Goal: Check status: Check status

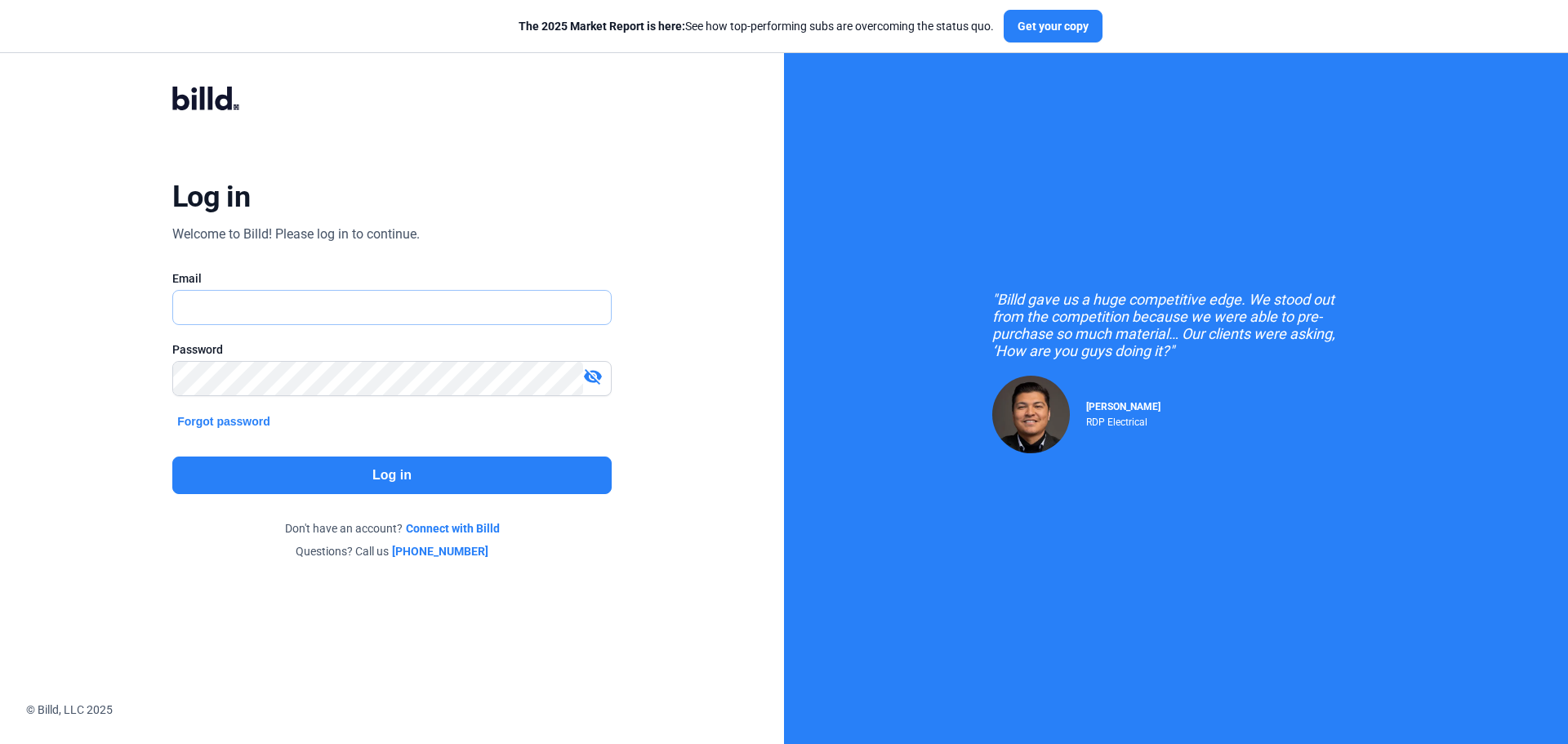
type input "[EMAIL_ADDRESS][DOMAIN_NAME]"
click at [401, 474] on button "Log in" at bounding box center [392, 475] width 439 height 37
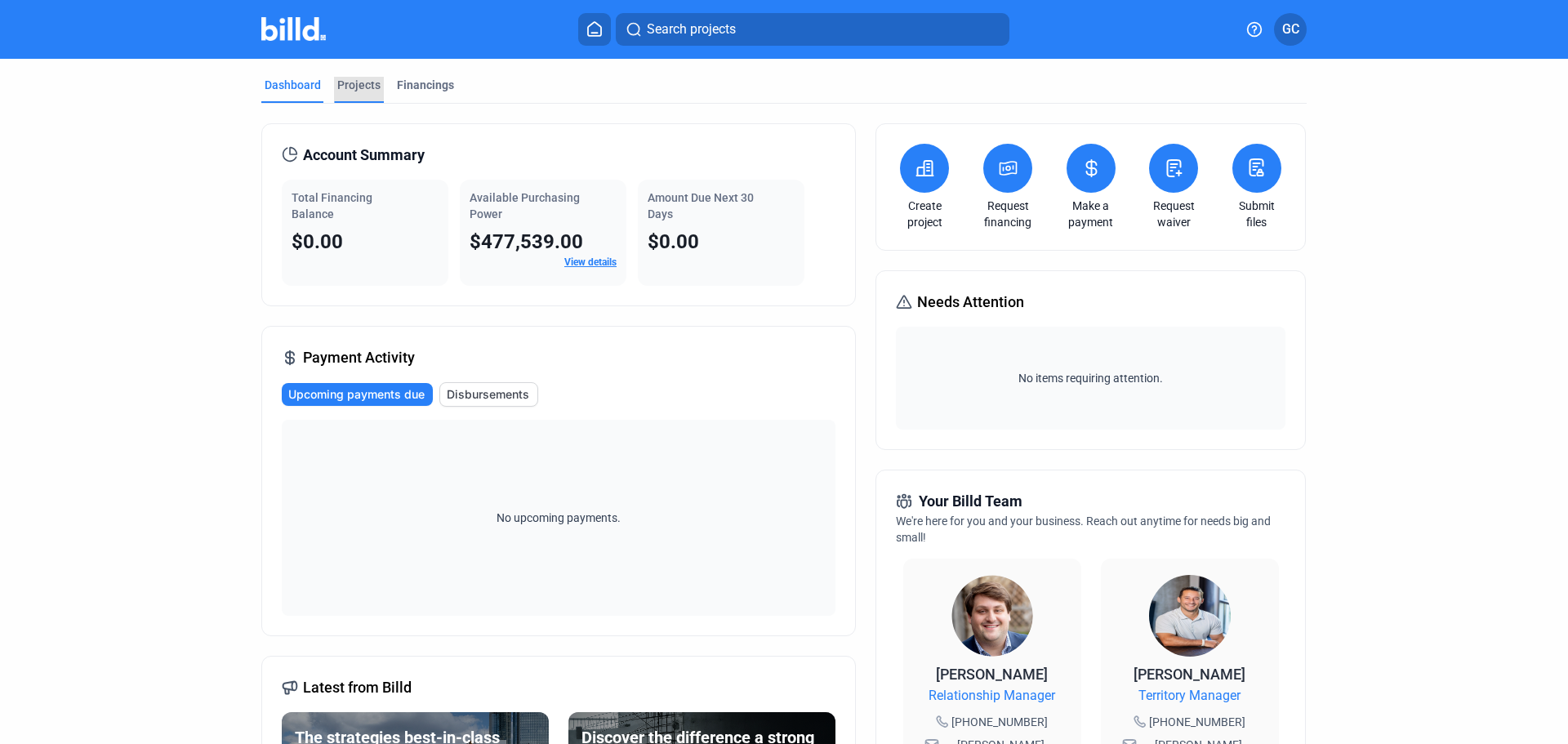
click at [358, 87] on div "Projects" at bounding box center [359, 85] width 43 height 16
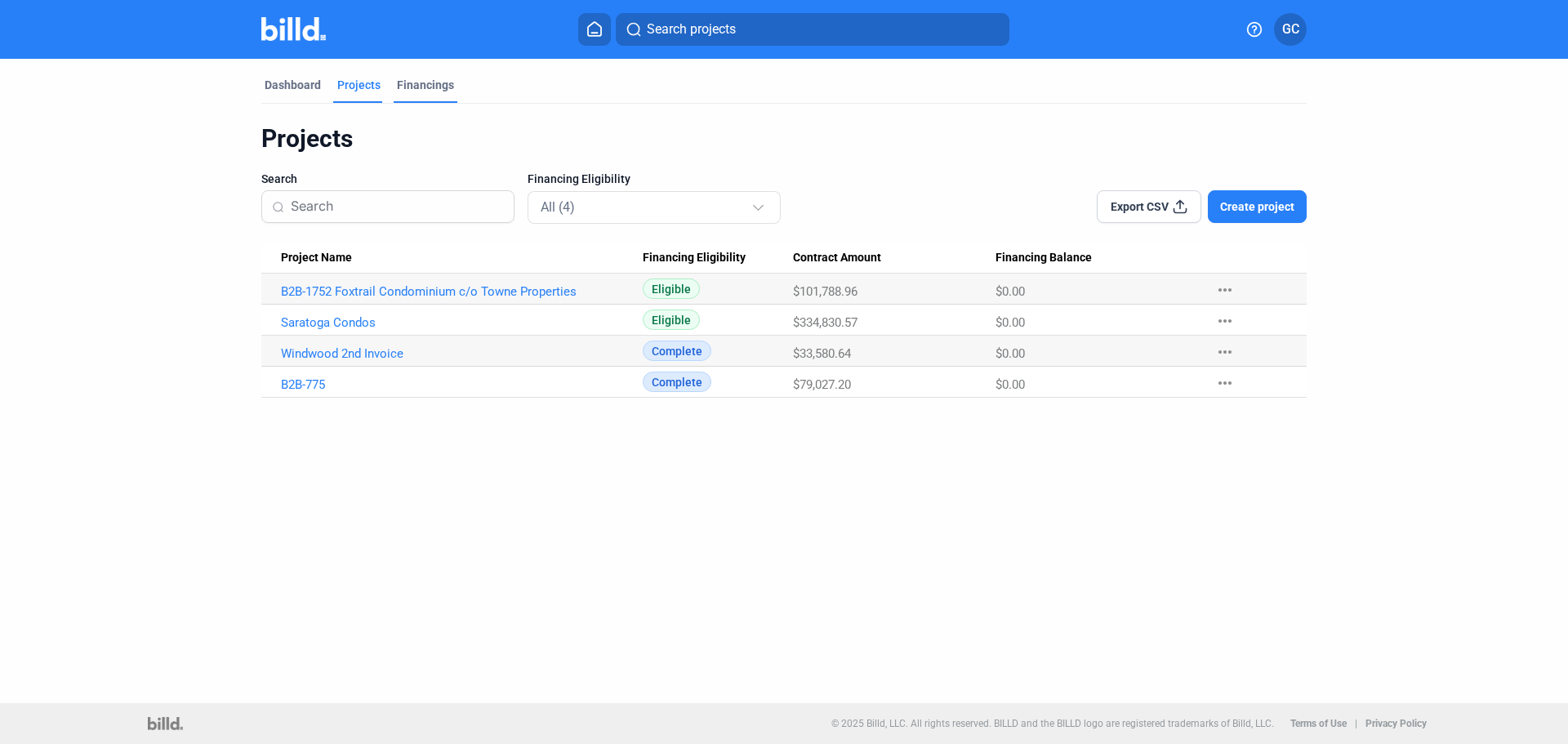
click at [433, 82] on div "Financings" at bounding box center [426, 85] width 57 height 16
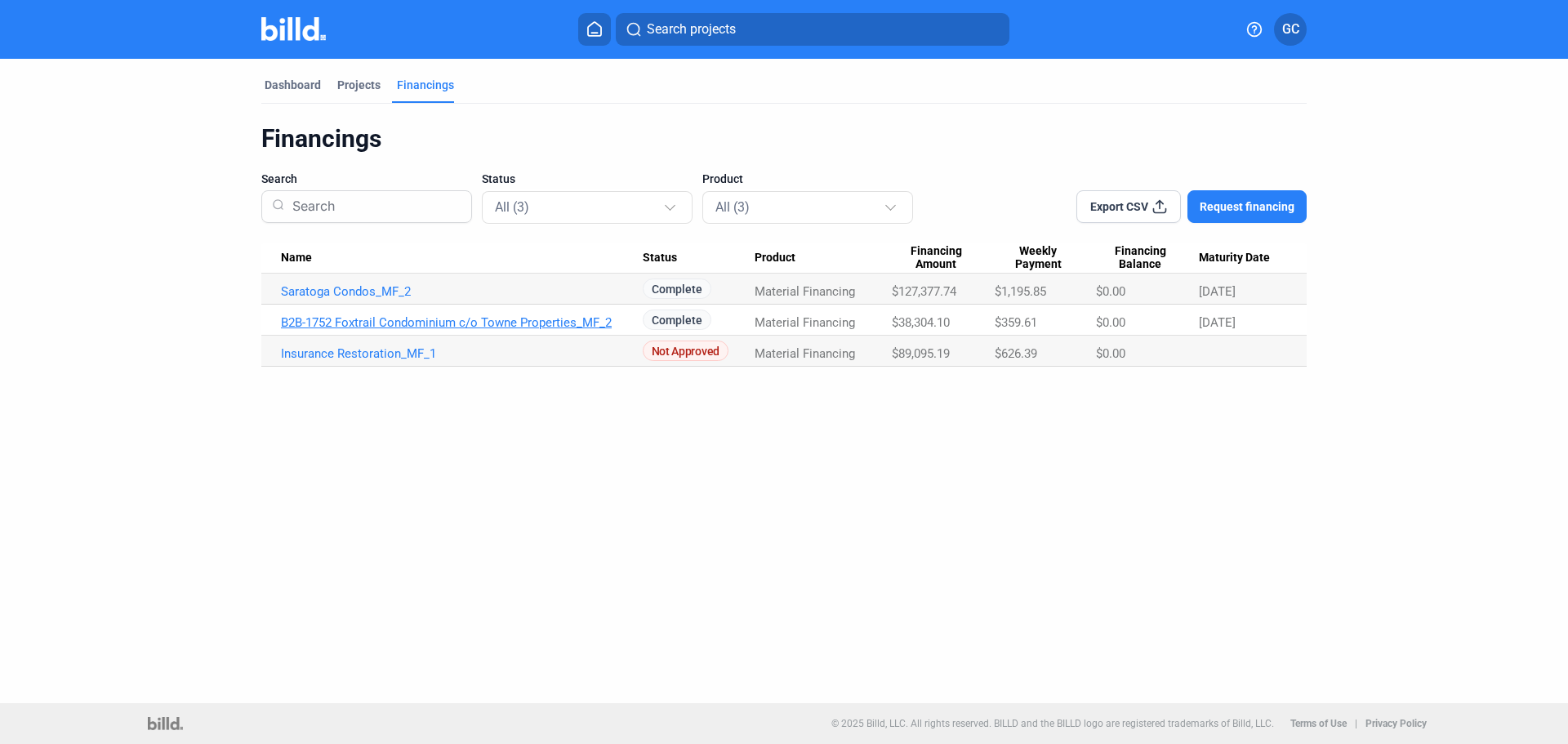
click at [384, 322] on link "B2B-1752 Foxtrail Condominium c/o Towne Properties_MF_2" at bounding box center [461, 322] width 361 height 14
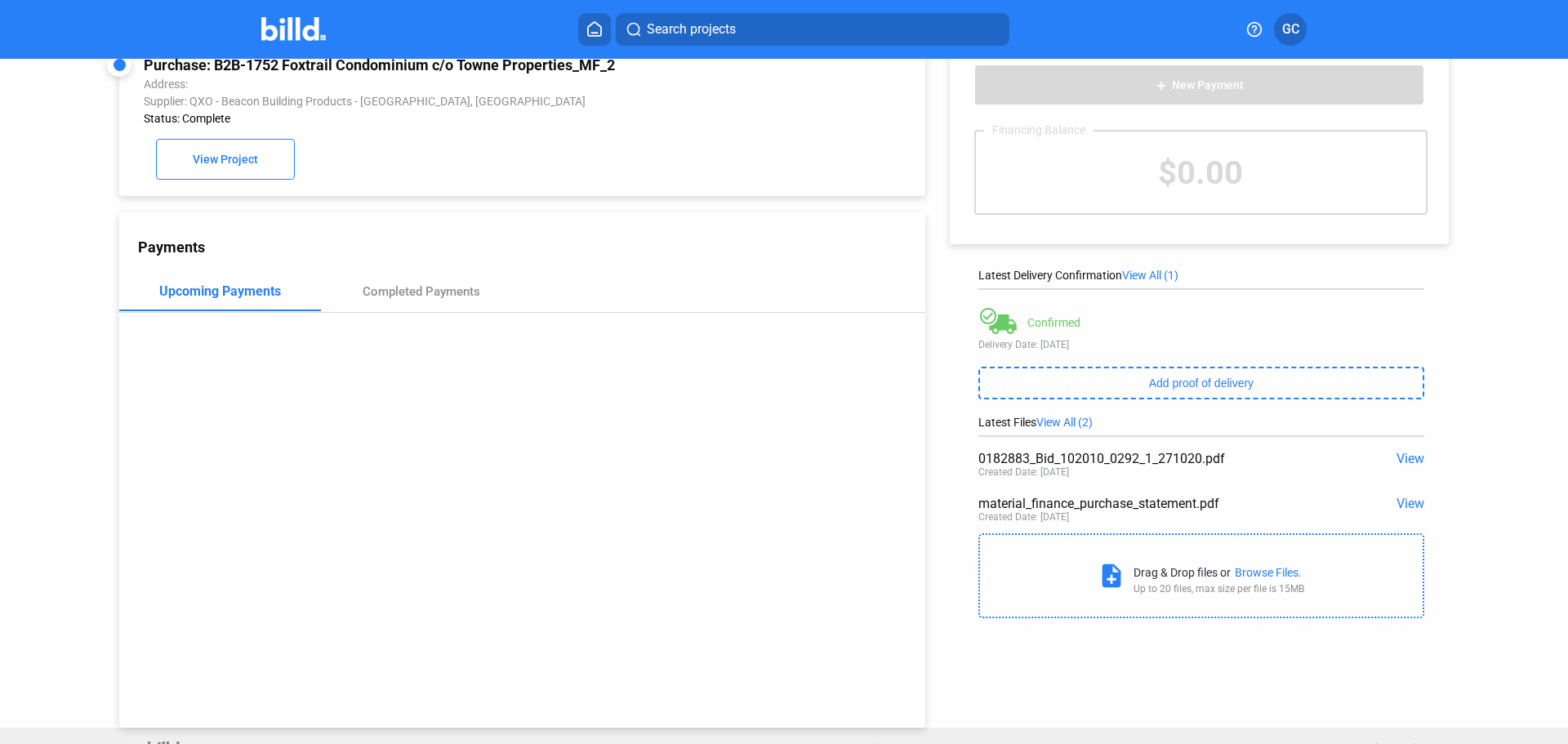
scroll to position [62, 0]
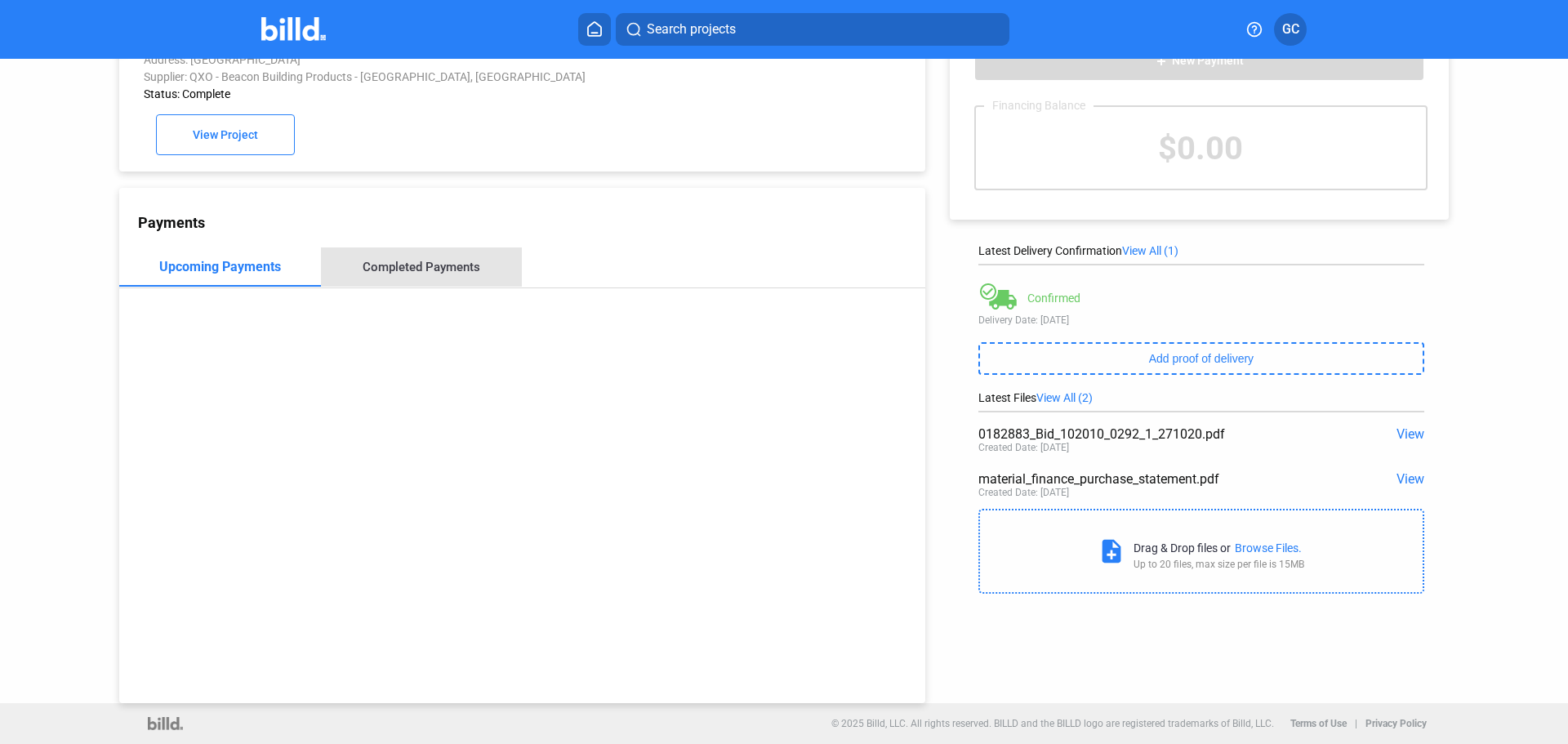
click at [450, 274] on div "Completed Payments" at bounding box center [421, 267] width 118 height 14
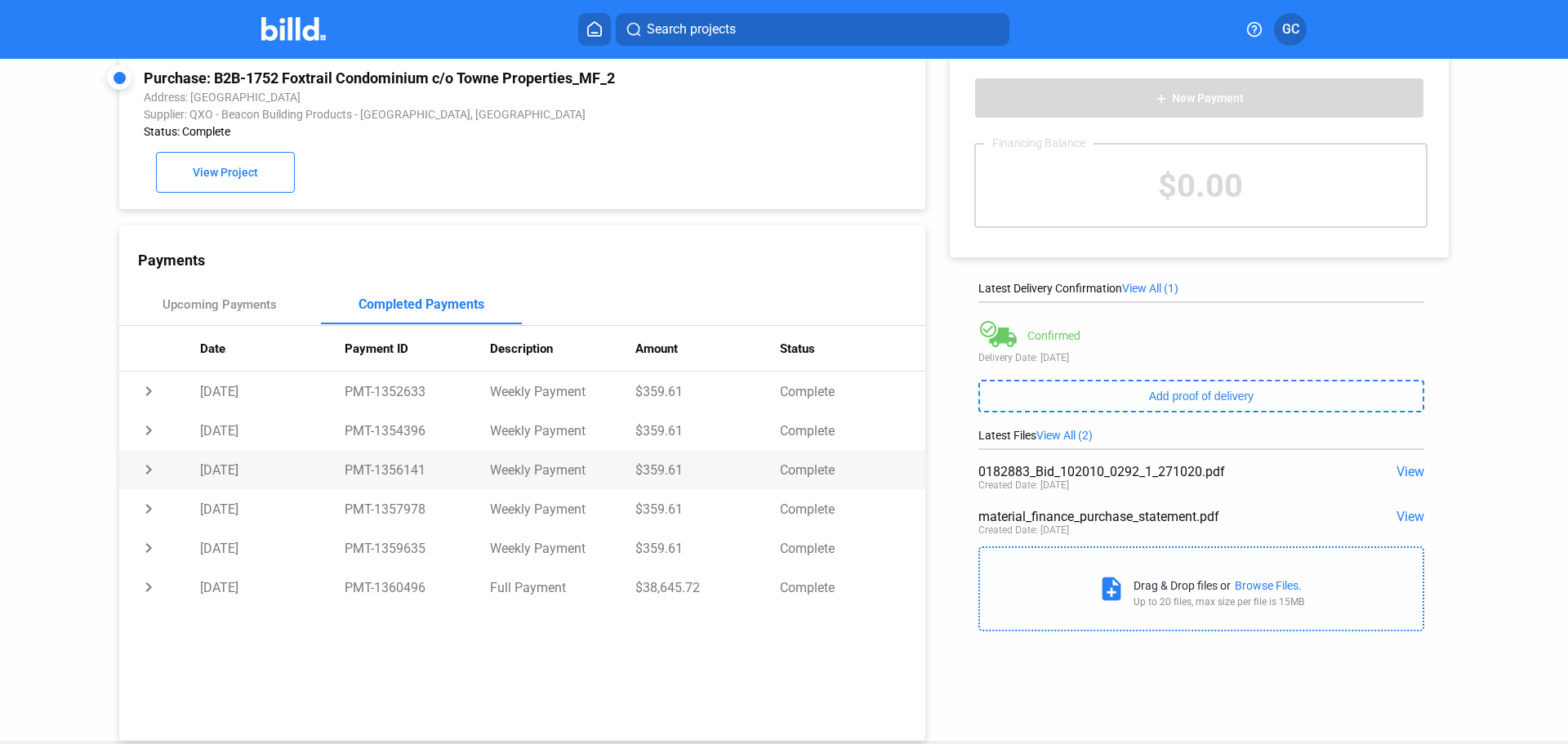
scroll to position [0, 0]
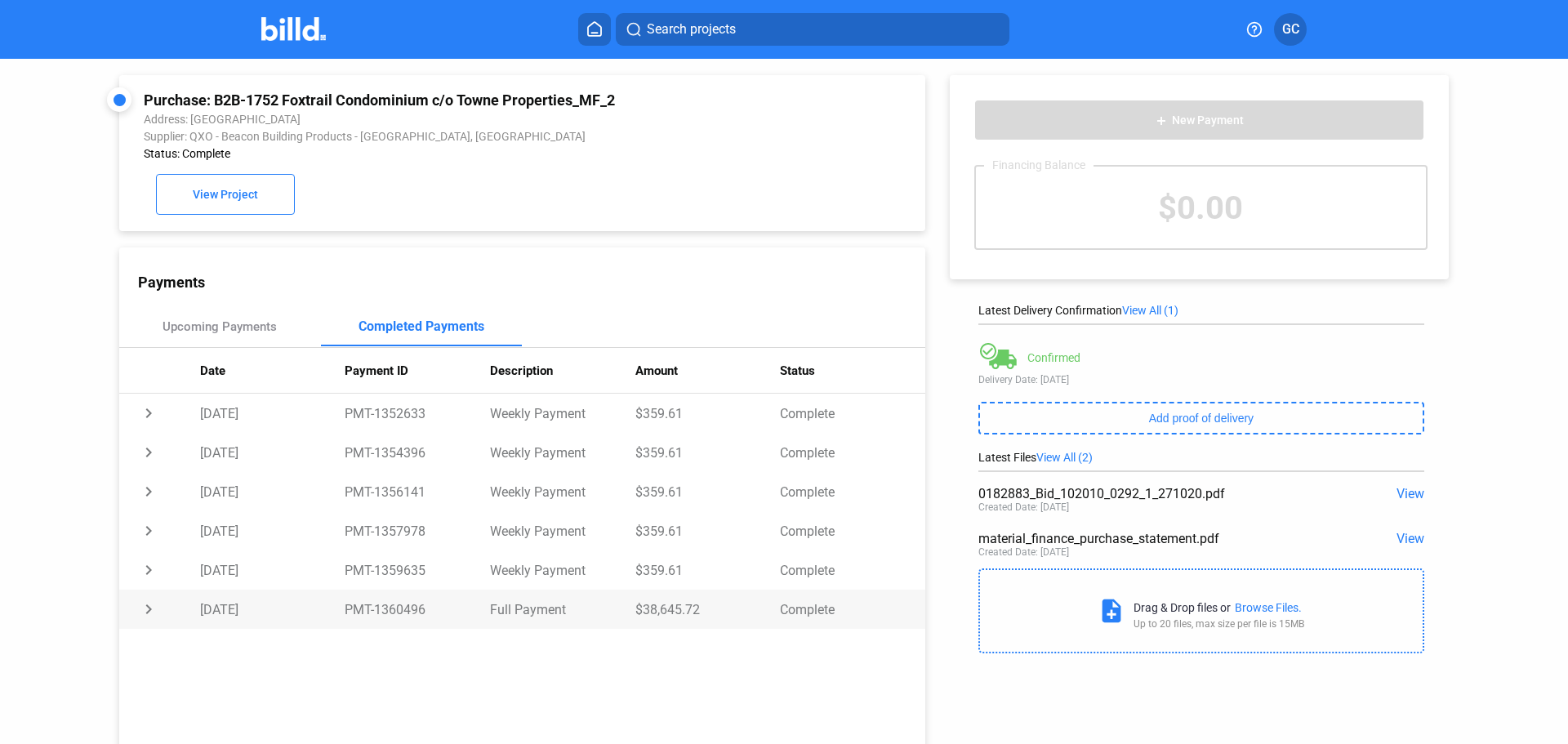
click at [146, 617] on td "chevron_right" at bounding box center [160, 609] width 81 height 39
click at [146, 574] on td "chevron_right" at bounding box center [160, 570] width 81 height 39
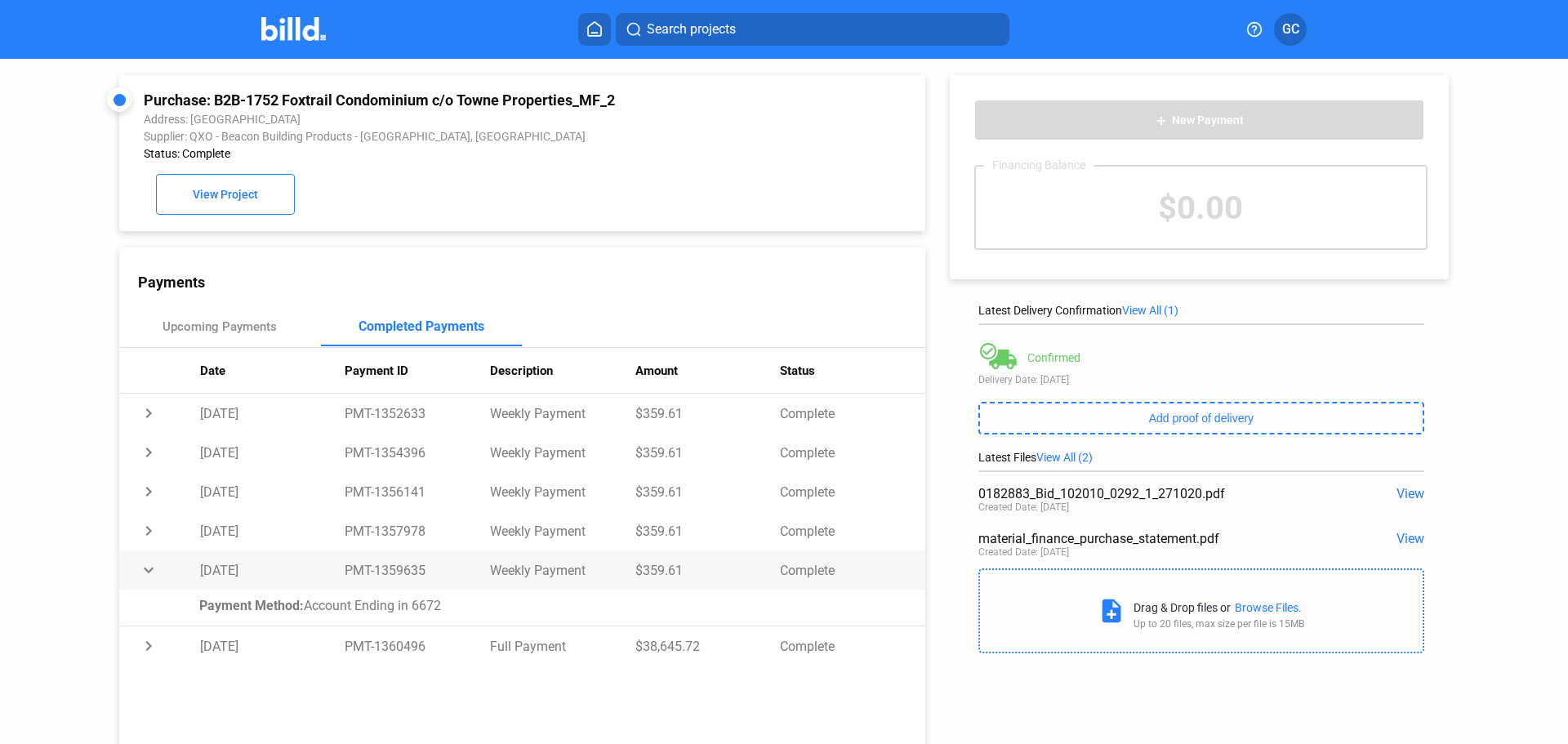
click at [146, 574] on td "expand_more" at bounding box center [160, 570] width 81 height 39
click at [1406, 539] on span "View" at bounding box center [1410, 538] width 28 height 15
click at [1407, 539] on span "View" at bounding box center [1410, 538] width 28 height 15
click at [1484, 314] on div "Purchase: B2B-1752 Foxtrail Condominium c/o Towne Properties_MF_2 Address: [GEO…" at bounding box center [784, 410] width 1568 height 704
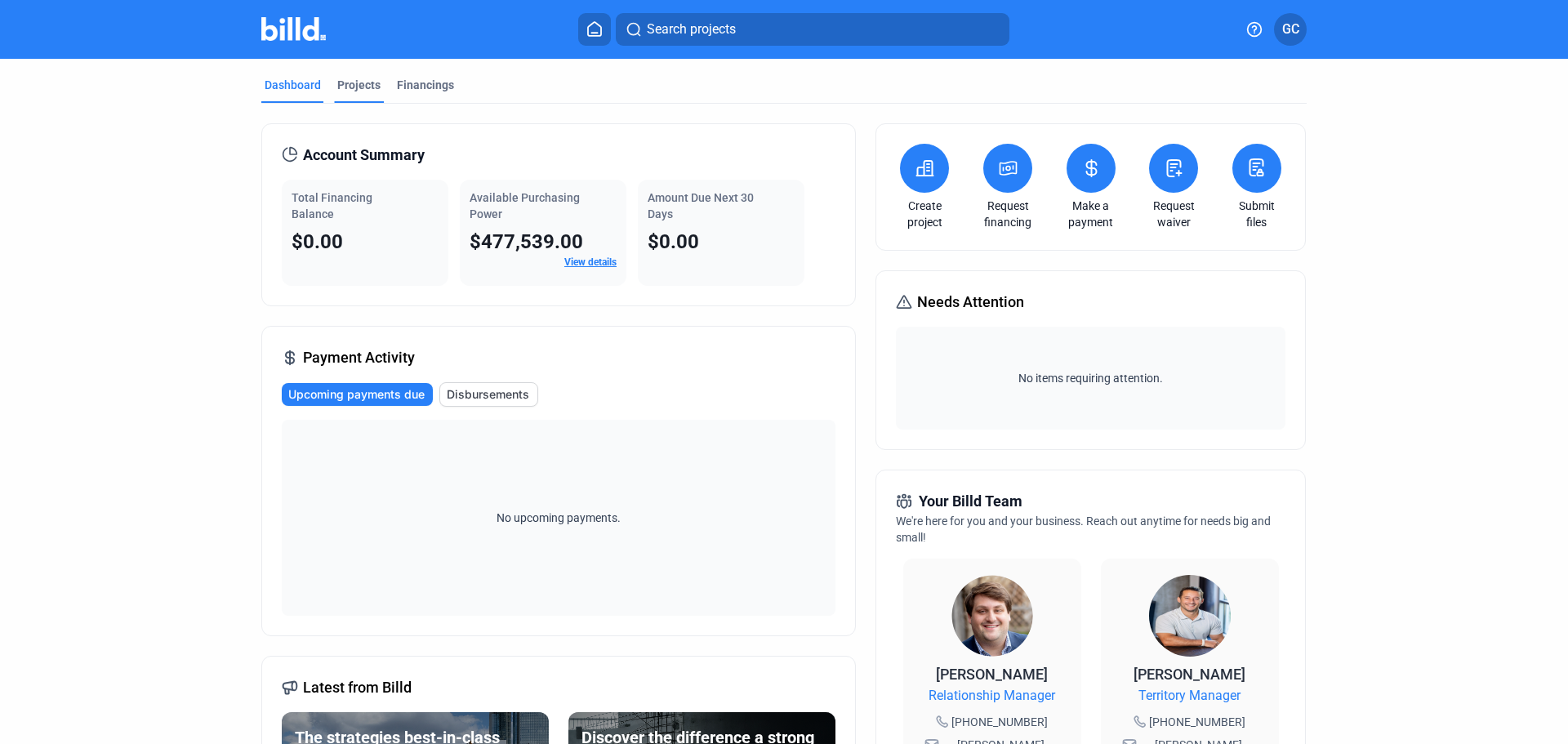
click at [350, 81] on div "Projects" at bounding box center [359, 85] width 43 height 16
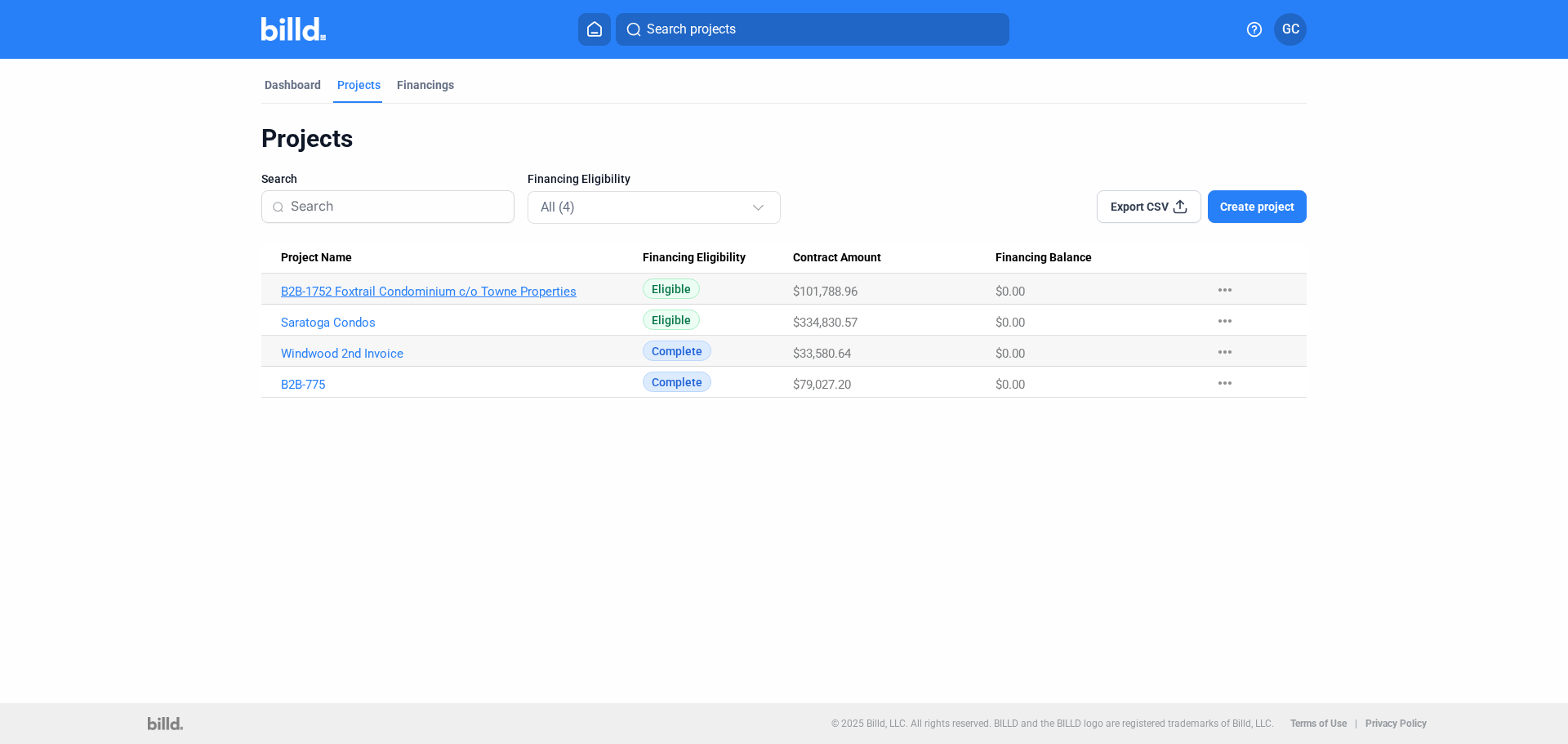
click at [367, 294] on link "B2B-1752 Foxtrail Condominium c/o Towne Properties" at bounding box center [461, 291] width 361 height 14
click at [411, 79] on div "Financings" at bounding box center [426, 85] width 57 height 16
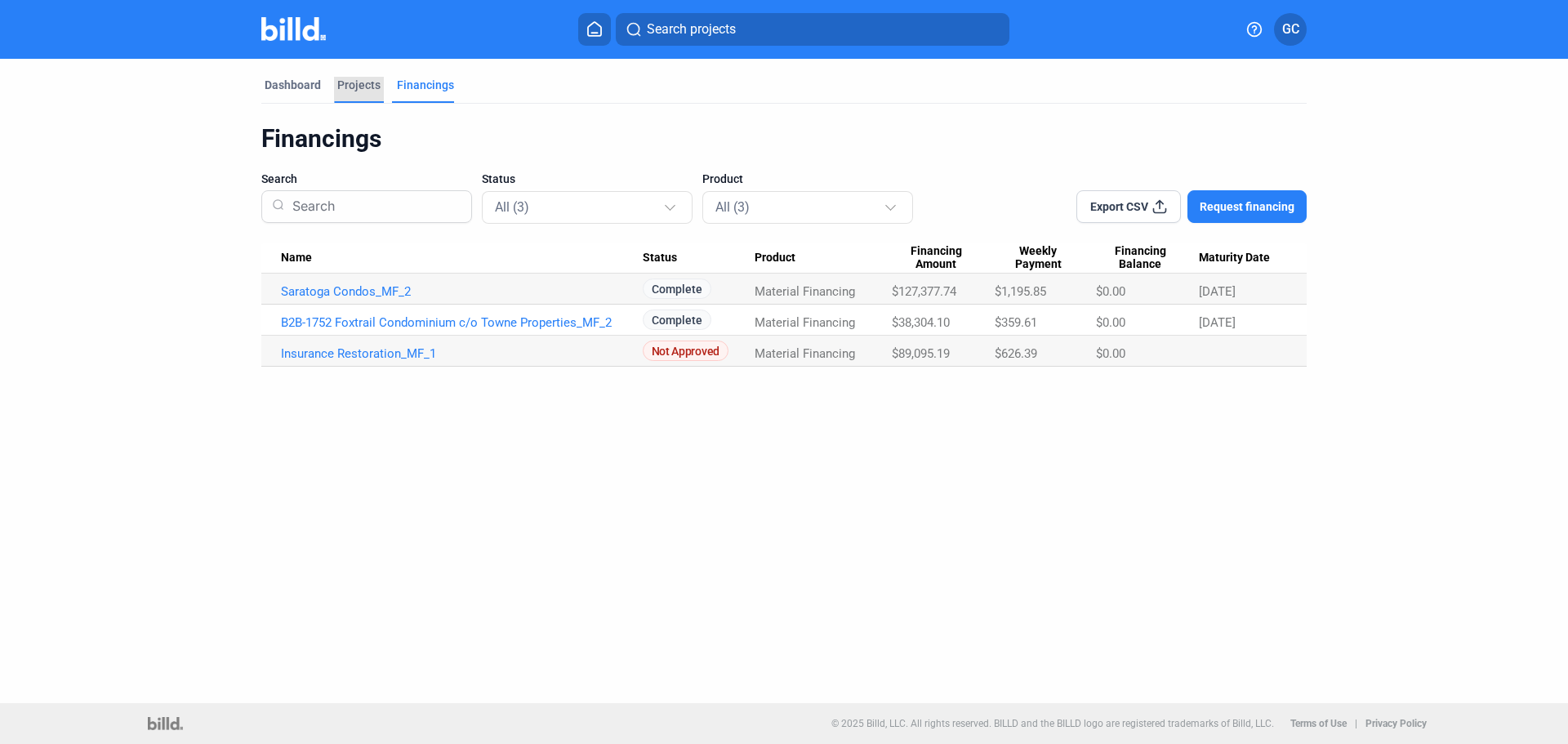
click at [360, 93] on div "Projects" at bounding box center [359, 89] width 50 height 26
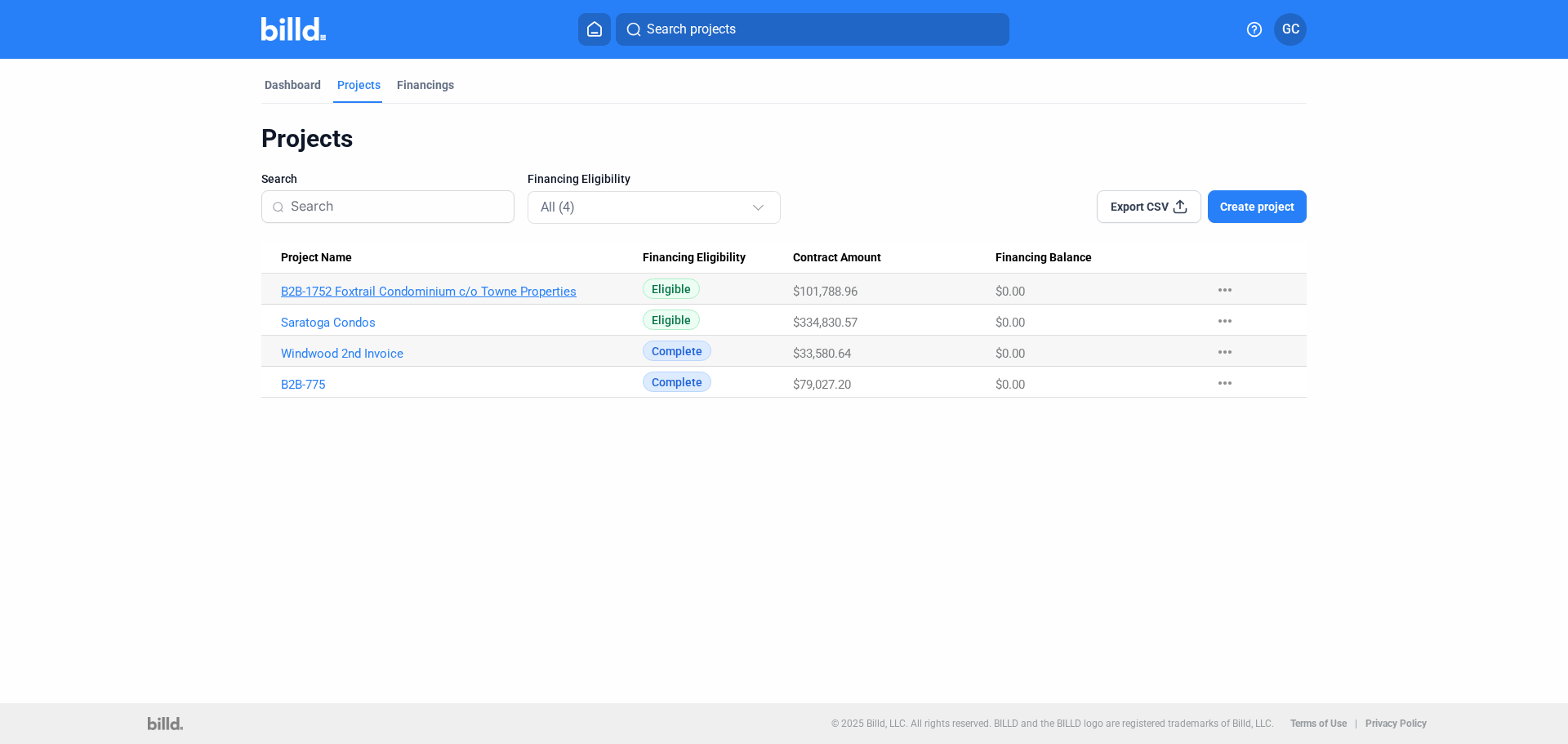
click at [341, 287] on link "B2B-1752 Foxtrail Condominium c/o Towne Properties" at bounding box center [461, 291] width 361 height 14
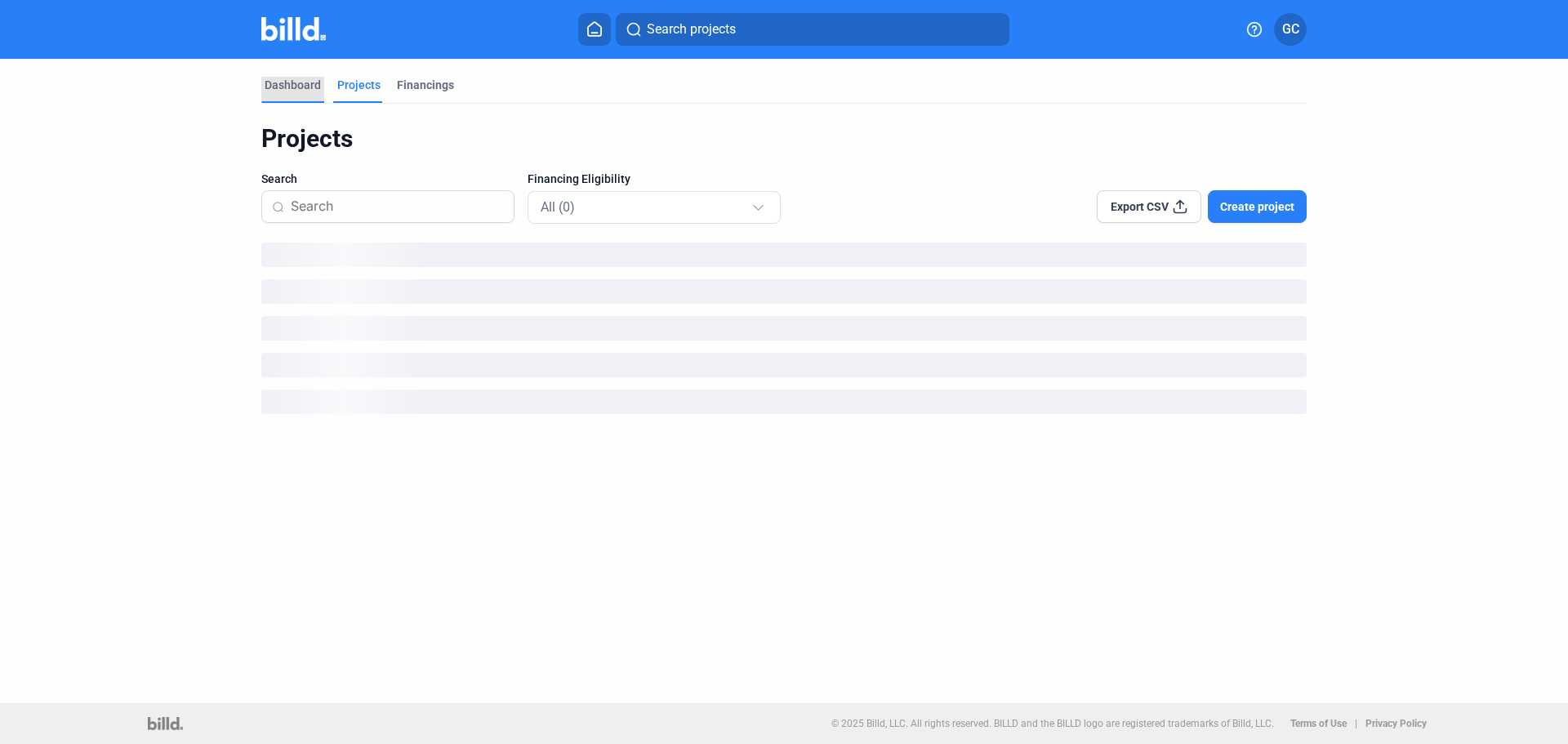
click at [293, 92] on div "Dashboard" at bounding box center [292, 85] width 56 height 16
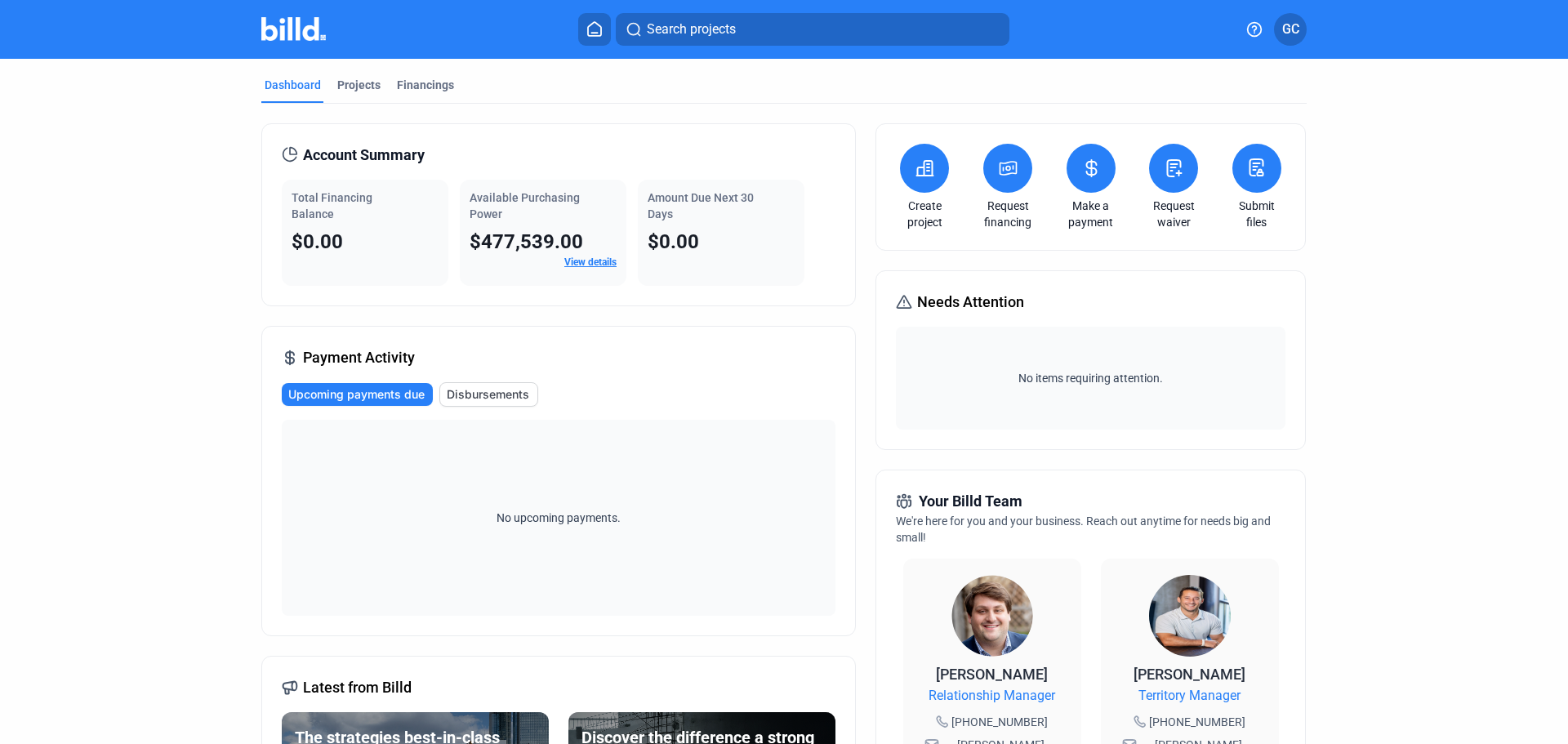
click at [590, 257] on link "View details" at bounding box center [590, 261] width 53 height 12
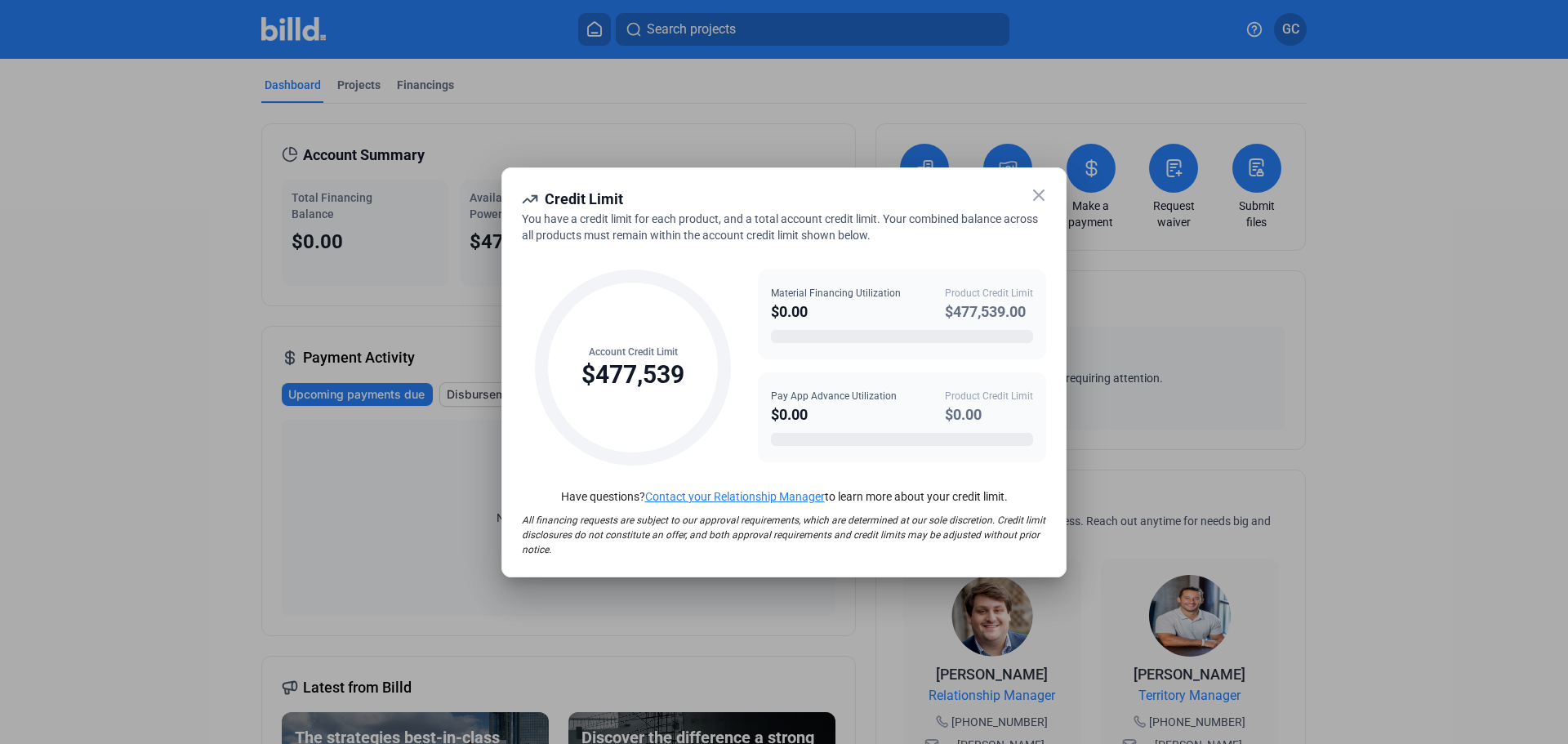
click at [1034, 190] on icon at bounding box center [1038, 194] width 10 height 10
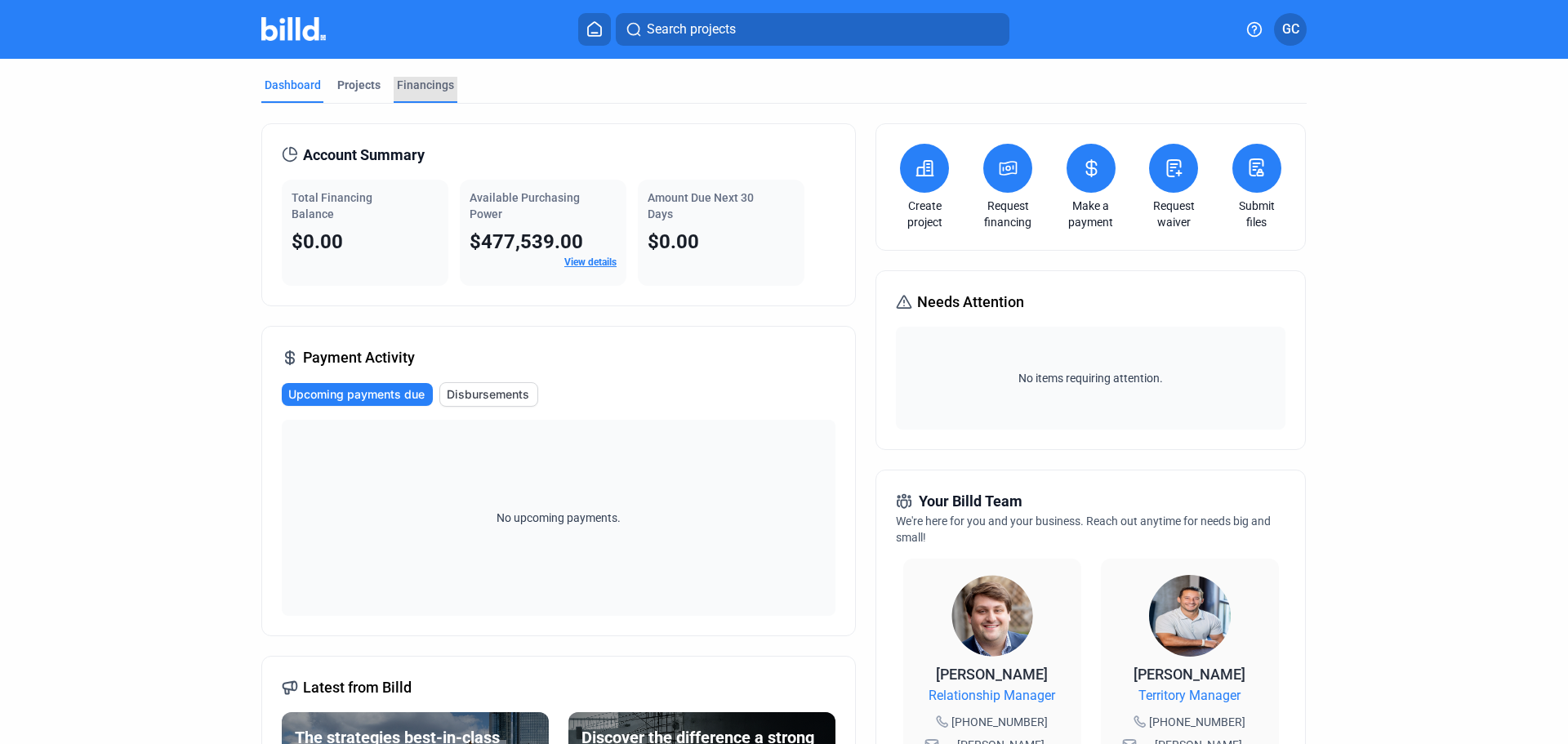
click at [411, 89] on div "Financings" at bounding box center [426, 85] width 57 height 16
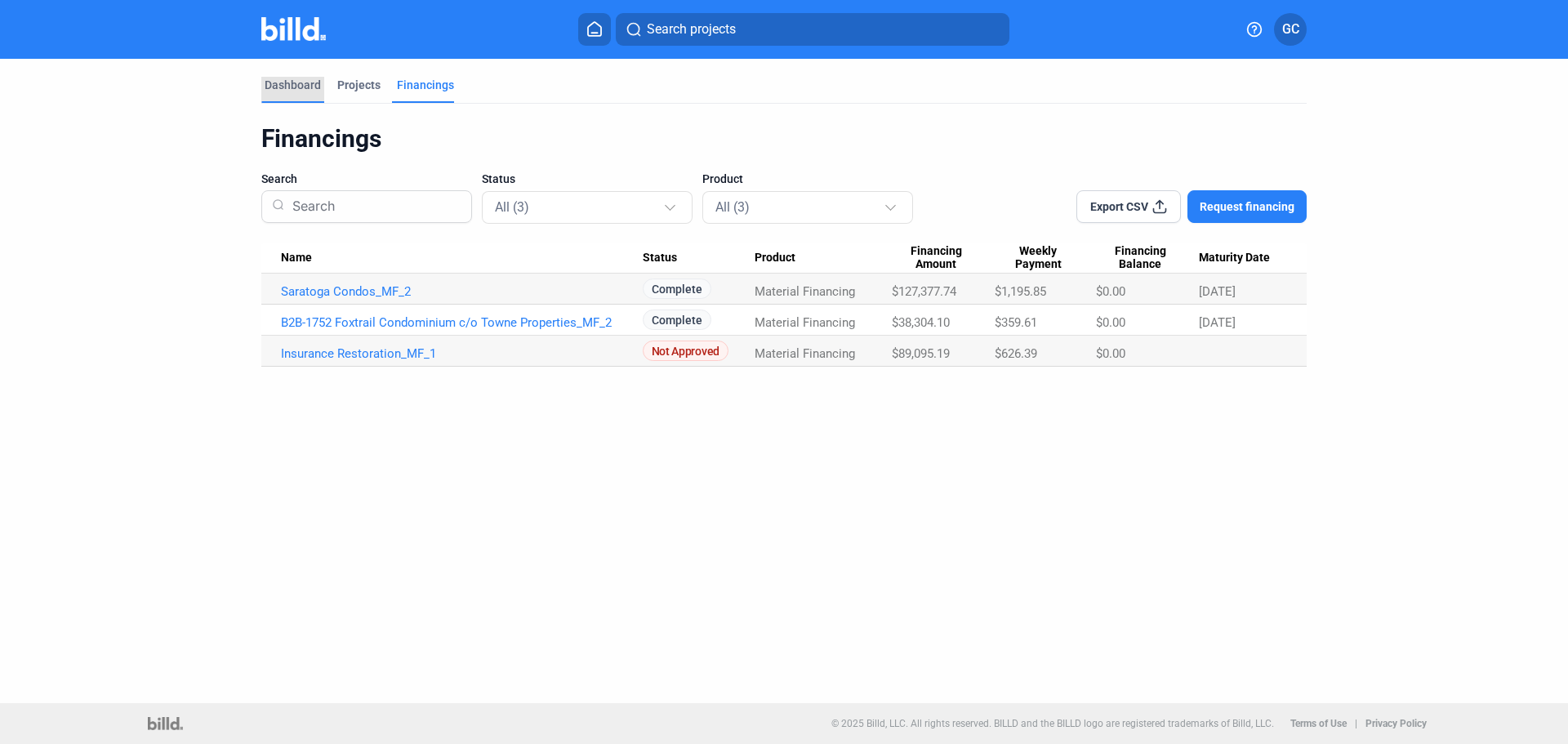
click at [284, 84] on div "Dashboard" at bounding box center [292, 85] width 56 height 16
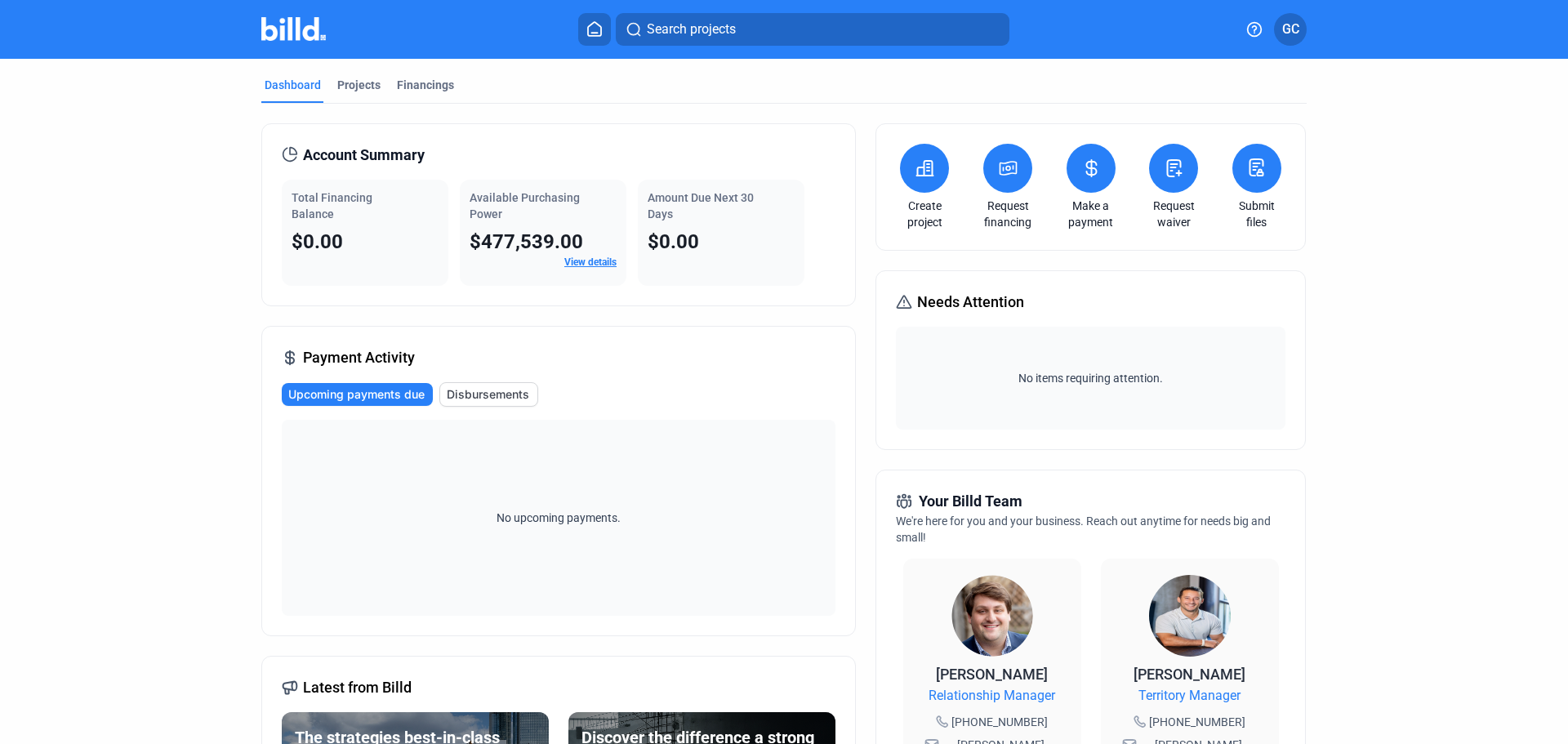
click at [510, 394] on span "Disbursements" at bounding box center [488, 394] width 82 height 16
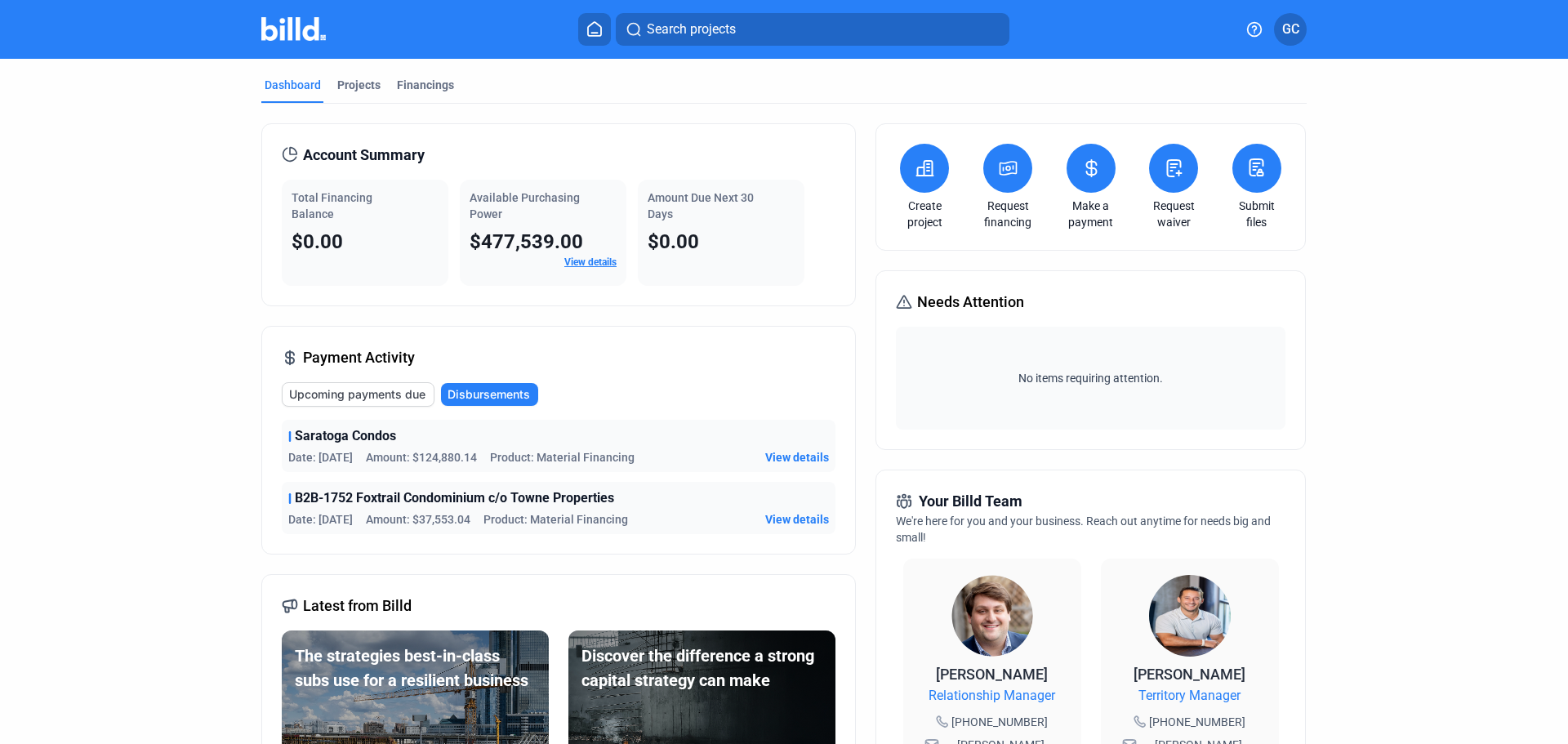
click at [808, 522] on span "View details" at bounding box center [796, 519] width 63 height 16
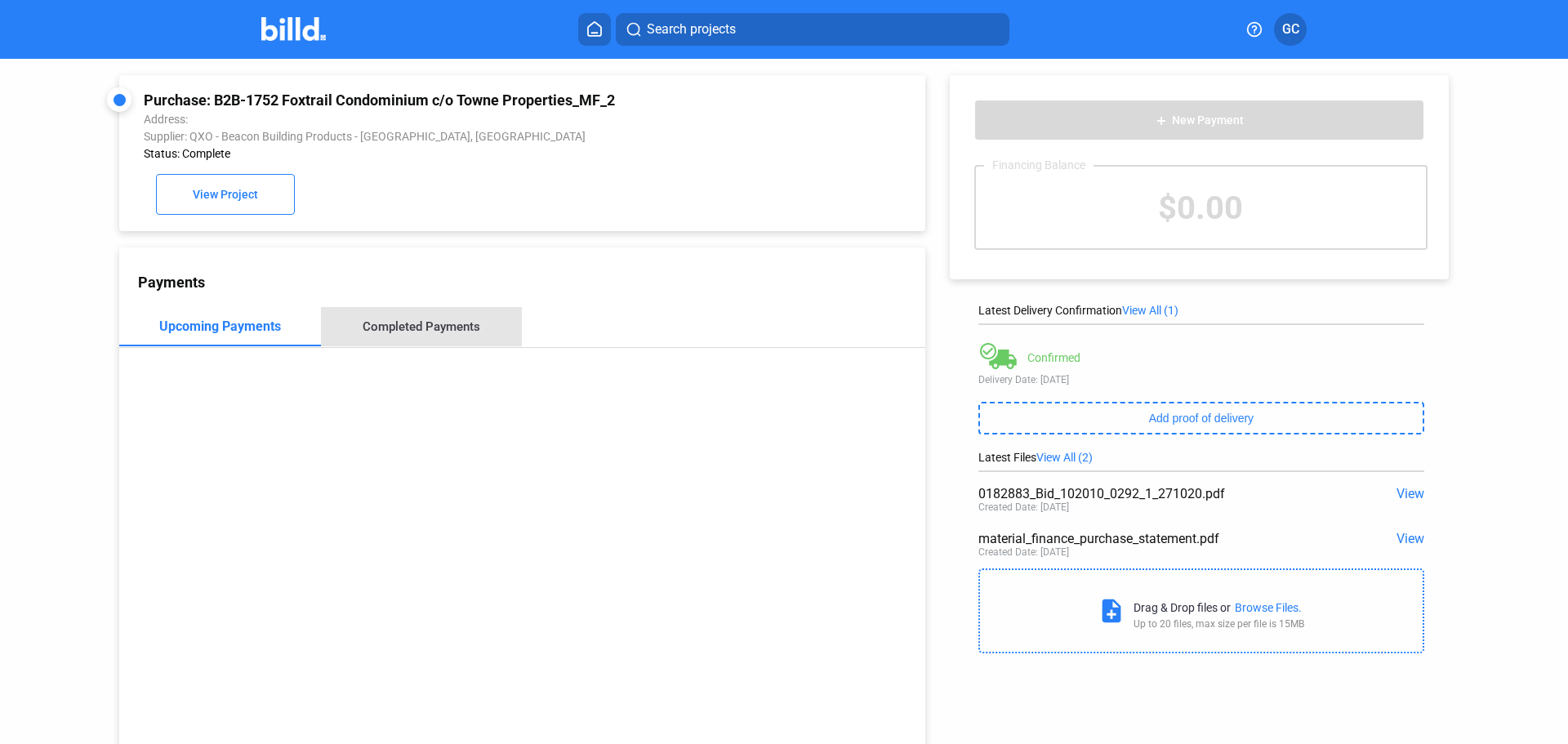
click at [457, 327] on div "Completed Payments" at bounding box center [421, 327] width 118 height 14
